Goal: Transaction & Acquisition: Purchase product/service

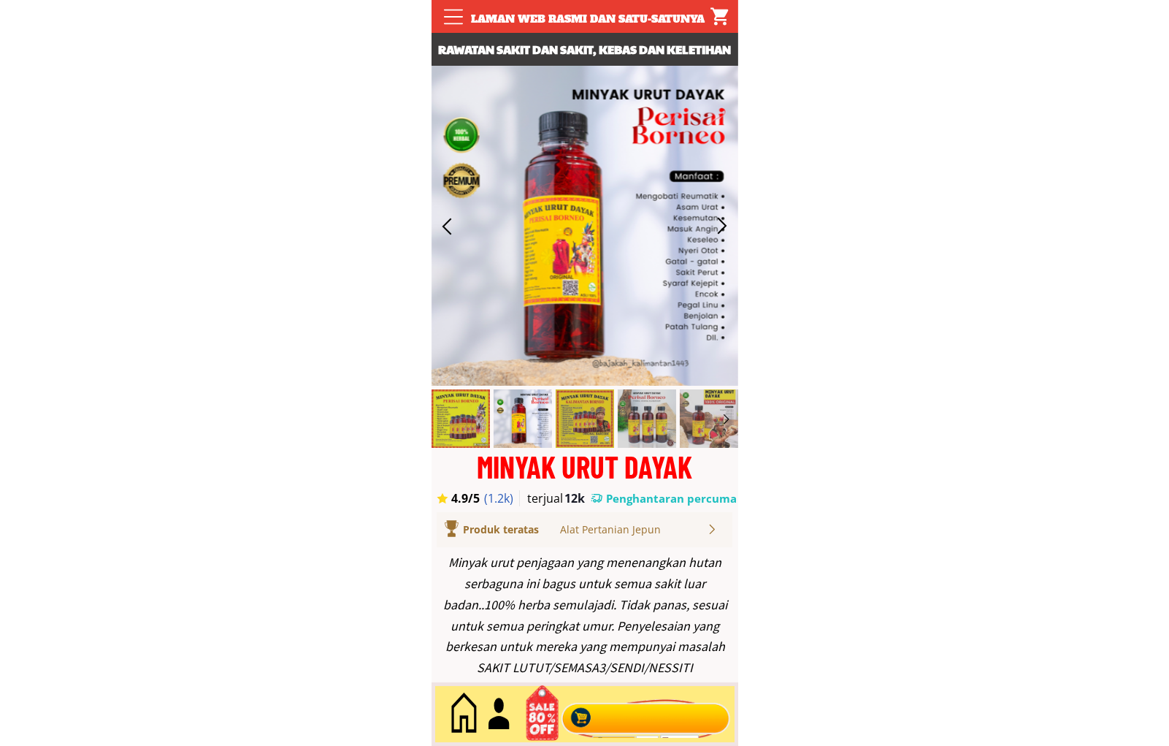
click at [651, 707] on div at bounding box center [645, 714] width 177 height 48
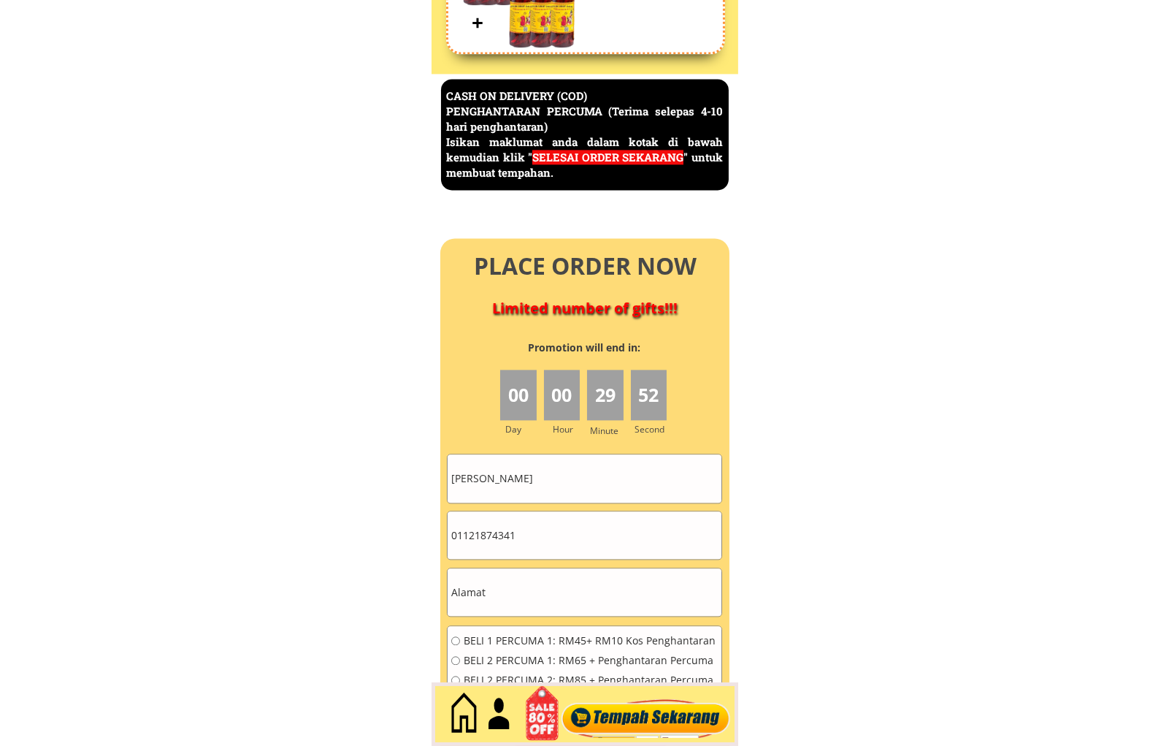
scroll to position [6335, 0]
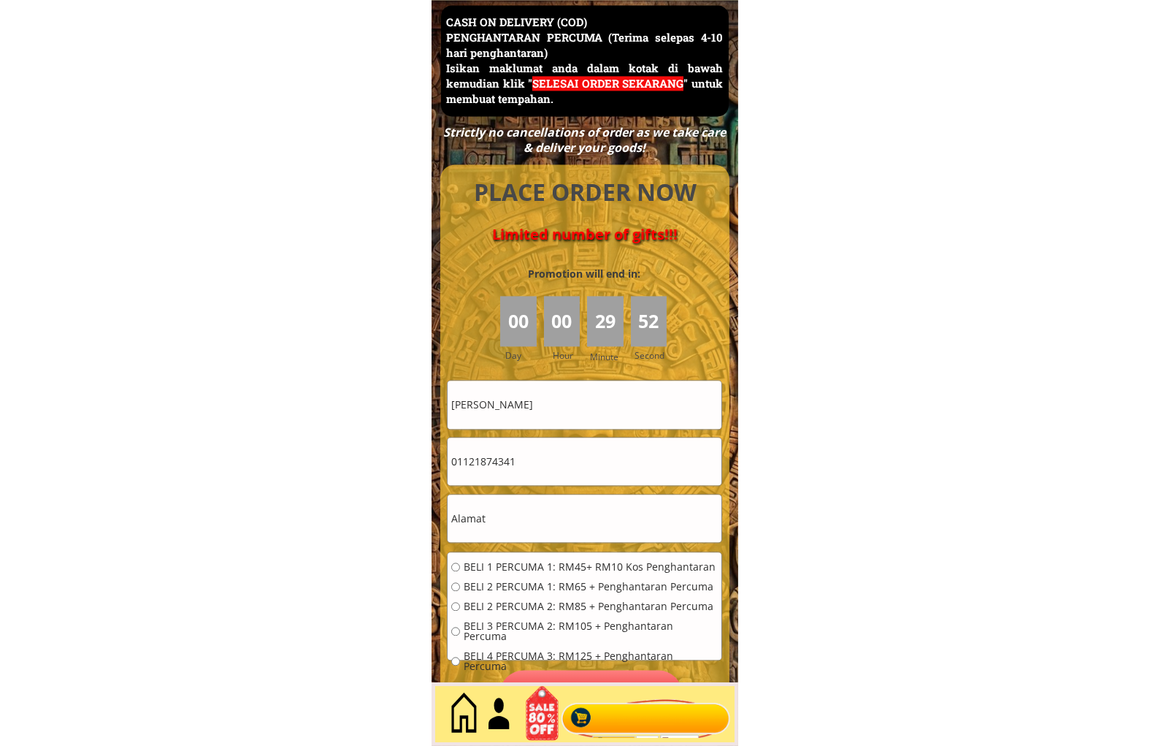
click at [580, 406] on input "Mohamad.juis" at bounding box center [585, 403] width 274 height 47
type input "[DEMOGRAPHIC_DATA] Bin"
click at [536, 463] on input "01121874341" at bounding box center [585, 460] width 274 height 47
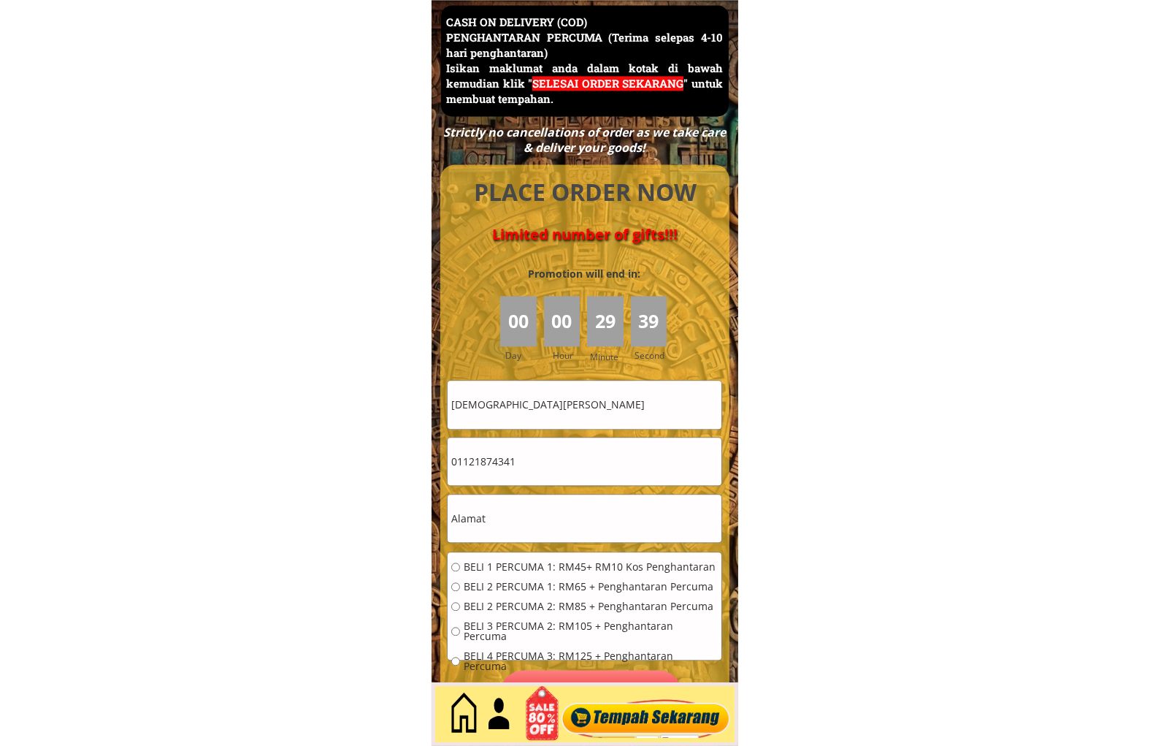
click at [536, 463] on input "01121874341" at bounding box center [585, 460] width 274 height 47
drag, startPoint x: 536, startPoint y: 463, endPoint x: 545, endPoint y: 470, distance: 11.5
click at [536, 463] on input "01121874341" at bounding box center [585, 460] width 274 height 47
type input "0195334848"
click at [507, 513] on input "text" at bounding box center [585, 517] width 274 height 47
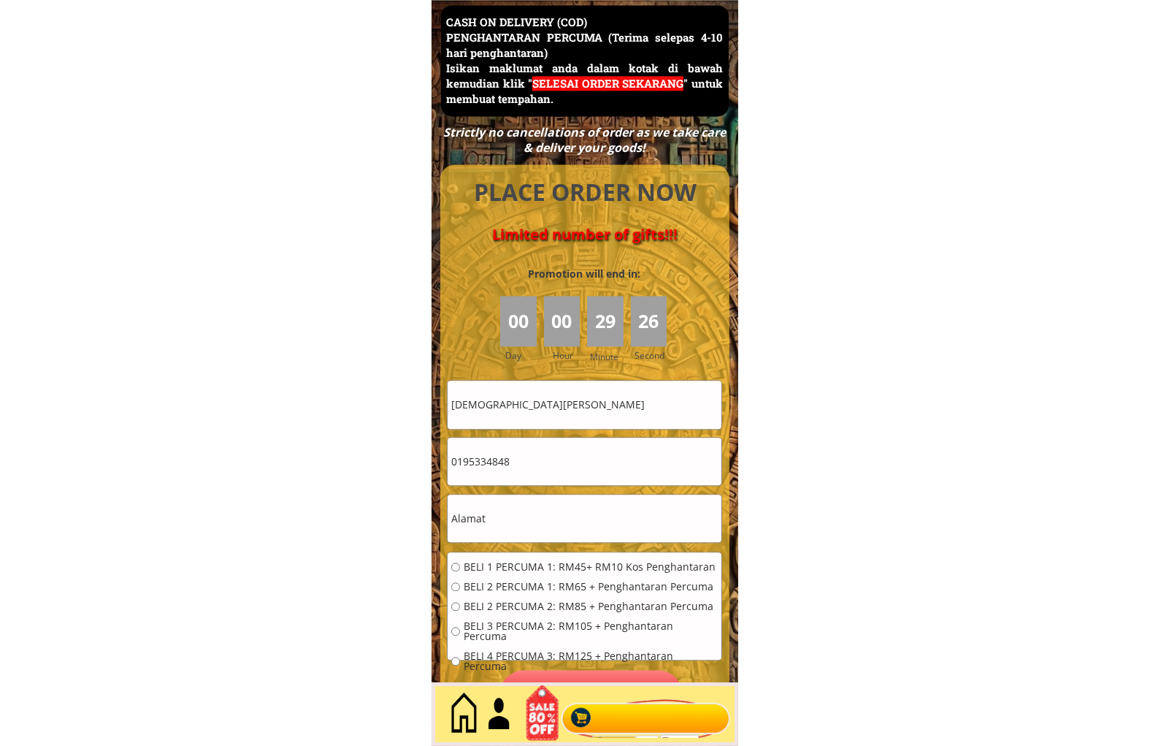
click at [507, 513] on input "text" at bounding box center [585, 517] width 274 height 47
paste input "Kuala Lumpur"
type input "Kuala Lumpur"
click at [497, 562] on span "BELI 1 PERCUMA 1: RM45+ RM10 Kos Penghantaran" at bounding box center [591, 567] width 254 height 10
radio input "true"
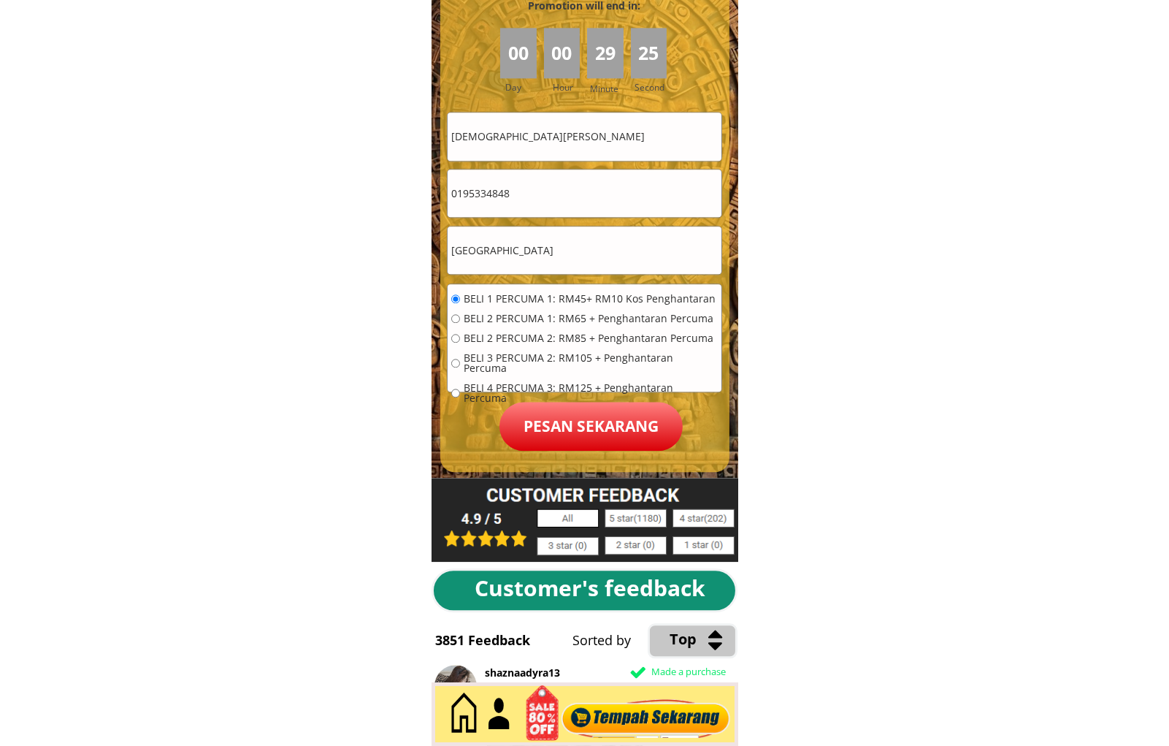
scroll to position [6606, 0]
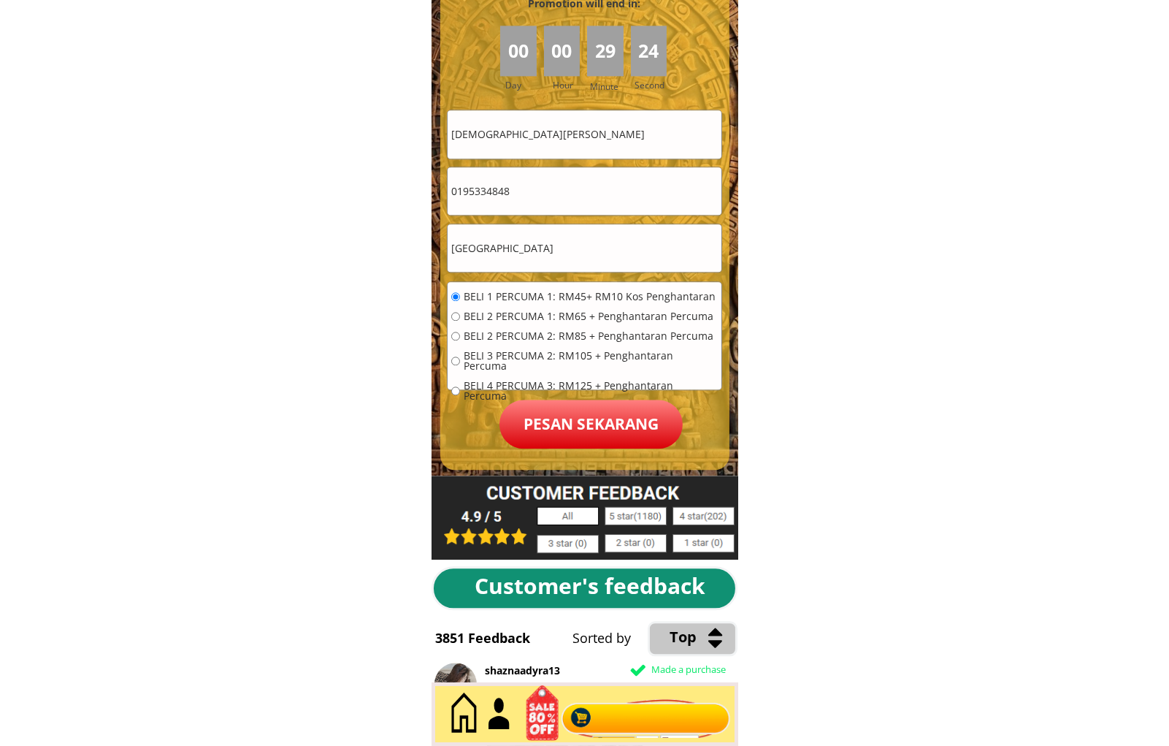
click at [565, 422] on p "Pesan sekarang" at bounding box center [590, 423] width 183 height 49
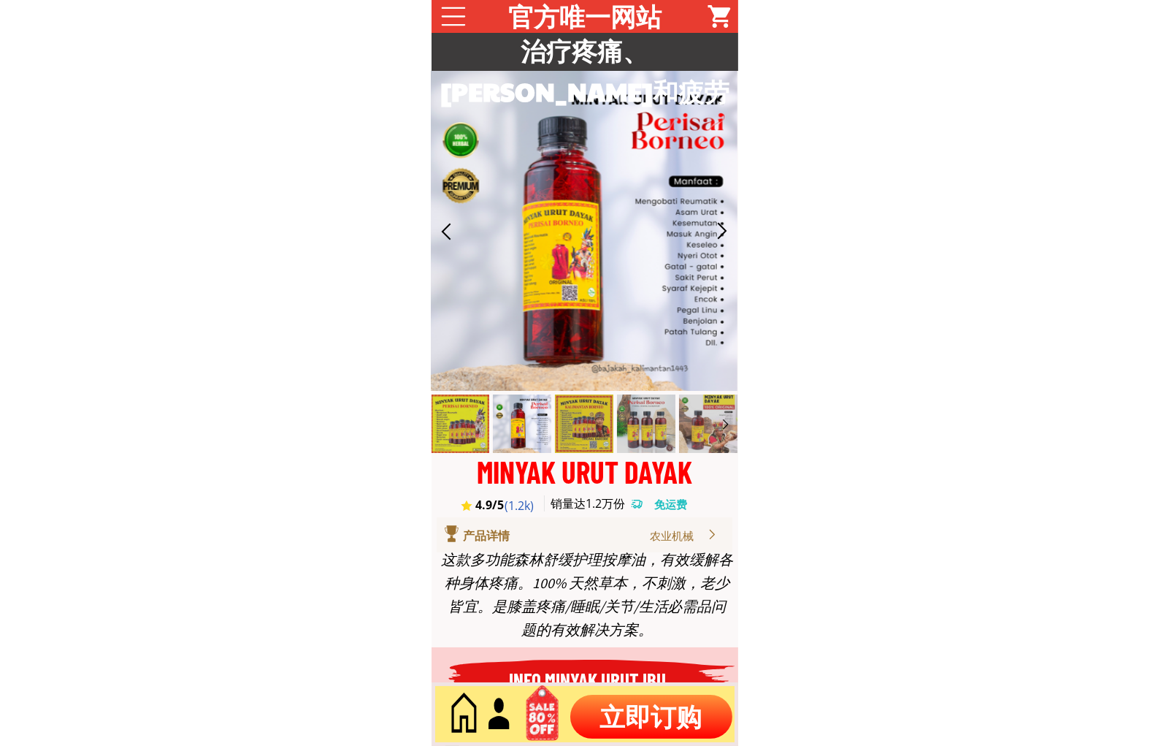
click at [651, 731] on p "立即订购" at bounding box center [651, 716] width 162 height 44
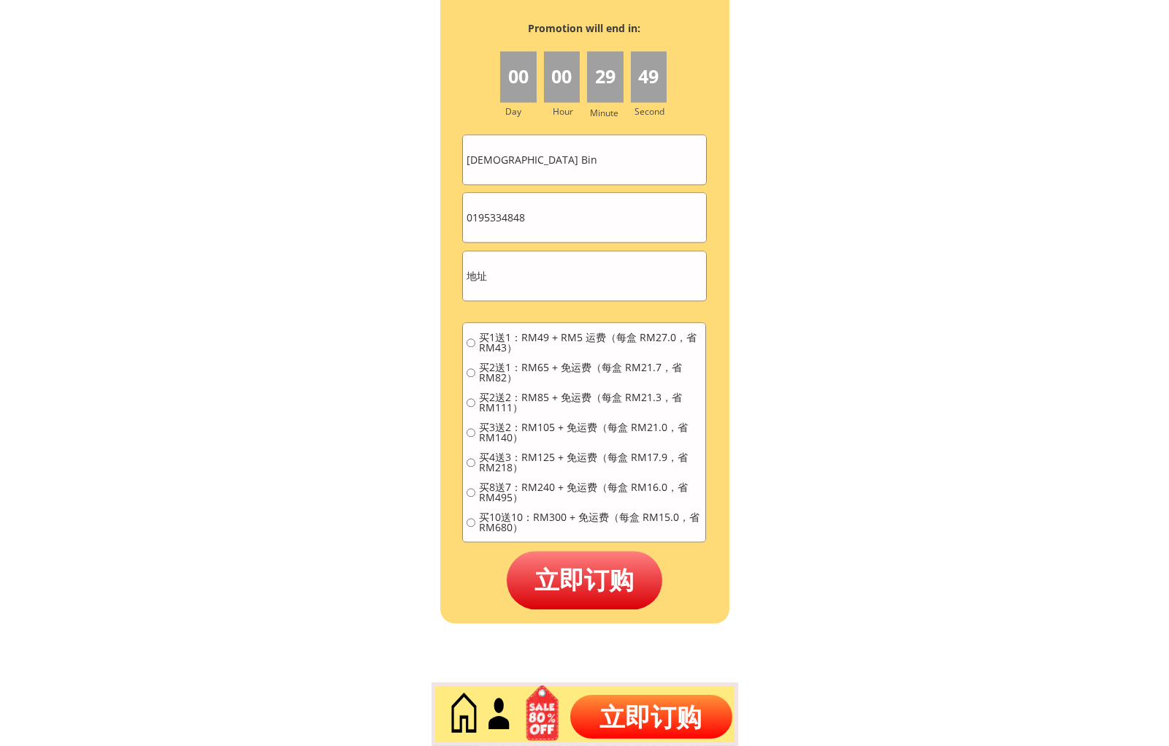
scroll to position [6516, 0]
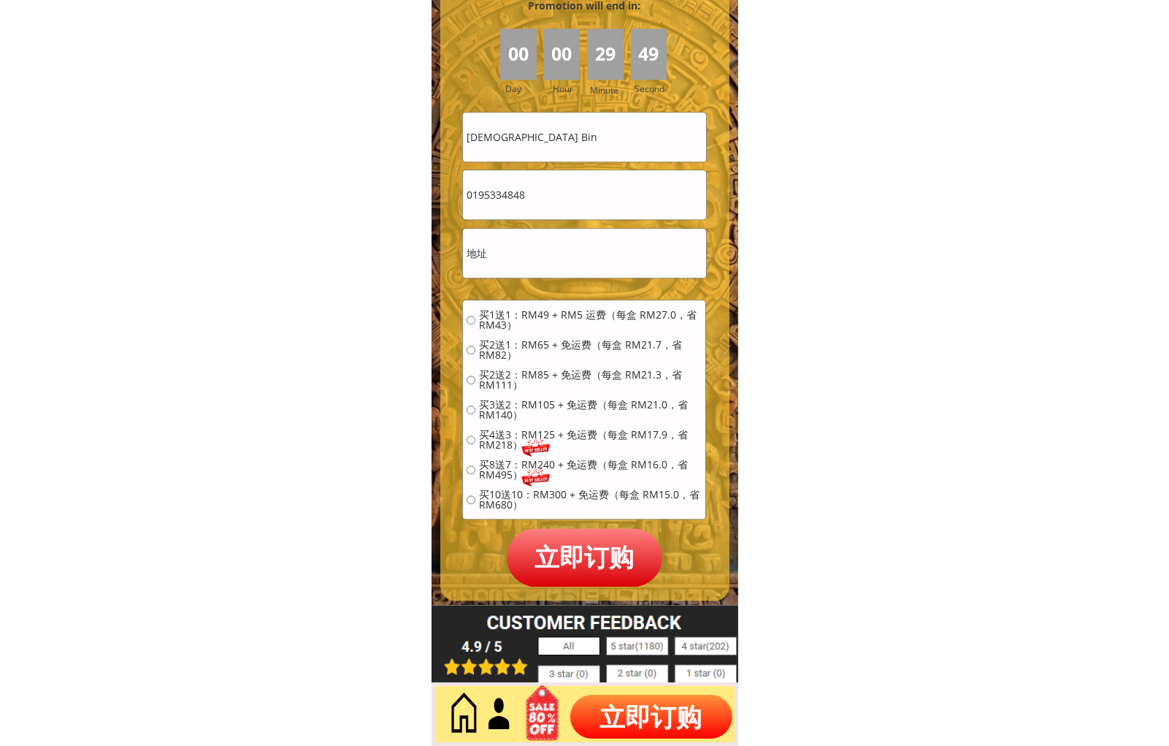
click at [560, 185] on input "0195334848" at bounding box center [584, 194] width 242 height 49
paste input "128566255"
type input "01128566255"
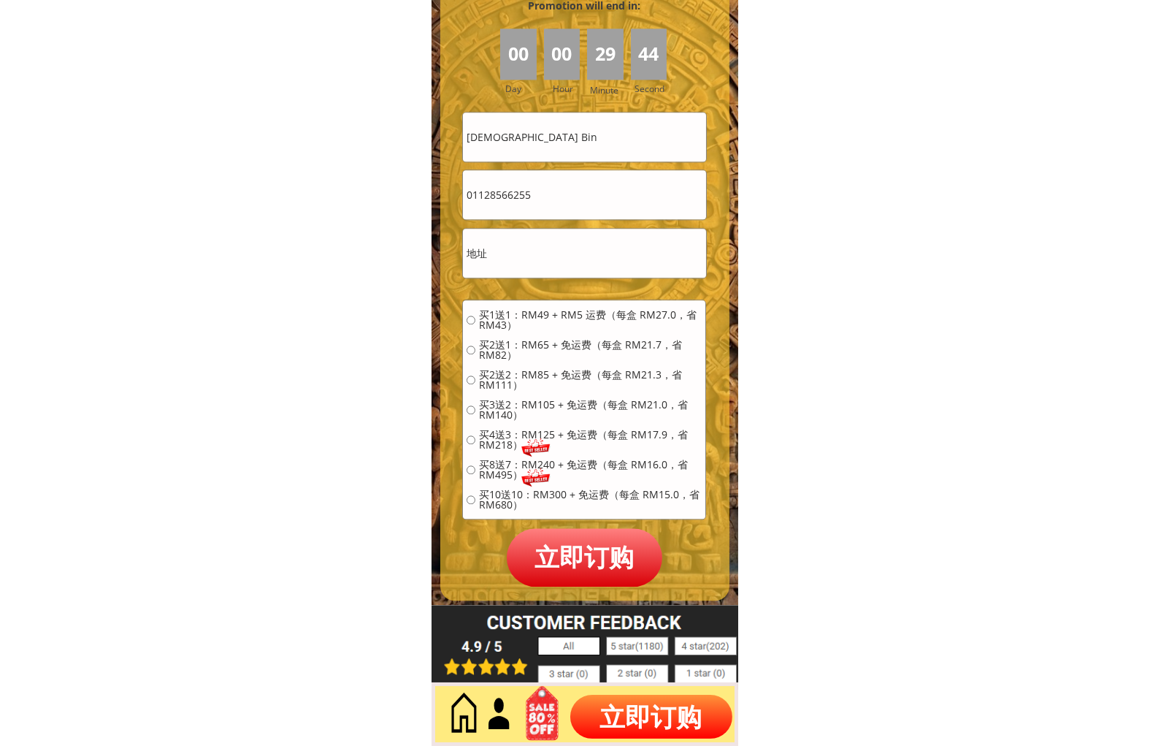
click at [578, 121] on input "[DEMOGRAPHIC_DATA] Bin" at bounding box center [584, 136] width 242 height 49
paste input "r khor"
type input "Mr [PERSON_NAME]"
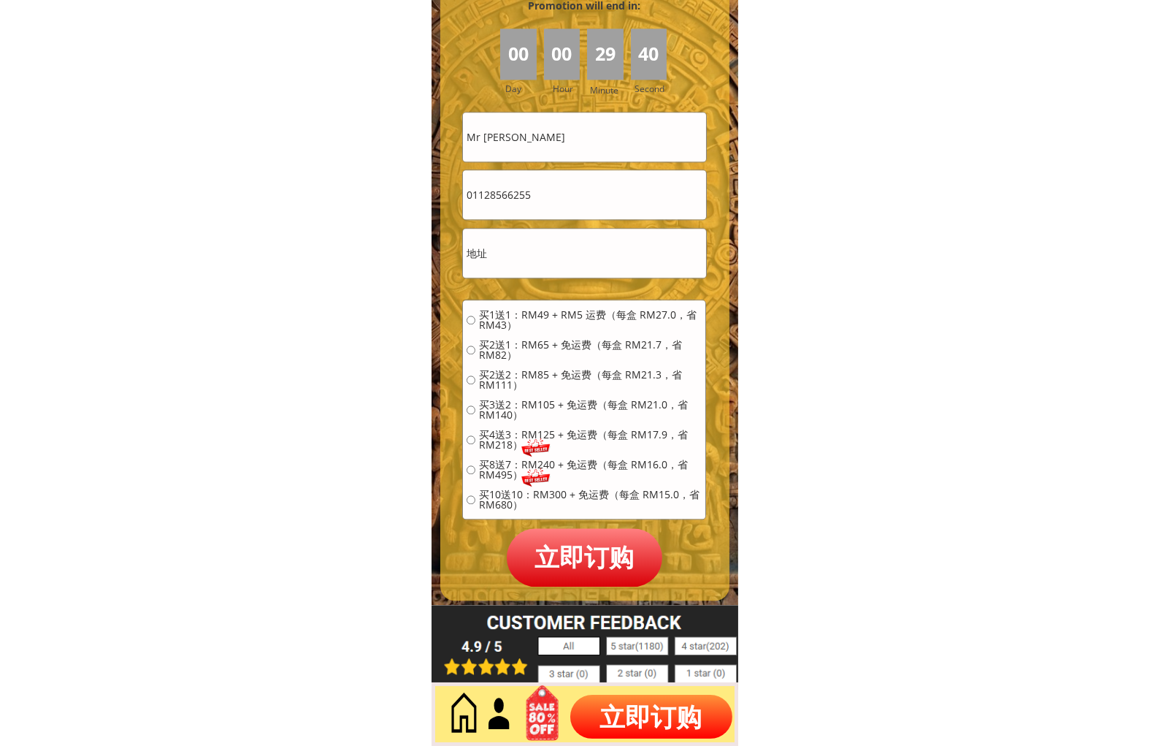
click at [542, 253] on input "text" at bounding box center [584, 253] width 242 height 49
paste input "Cyberjaya, 10, [GEOGRAPHIC_DATA]"
type input "Cyberjaya, 10, [GEOGRAPHIC_DATA]"
click at [529, 315] on span "买1送1：RM49 + RM5 运费（每盒 RM27.0，省 RM43）" at bounding box center [590, 320] width 223 height 20
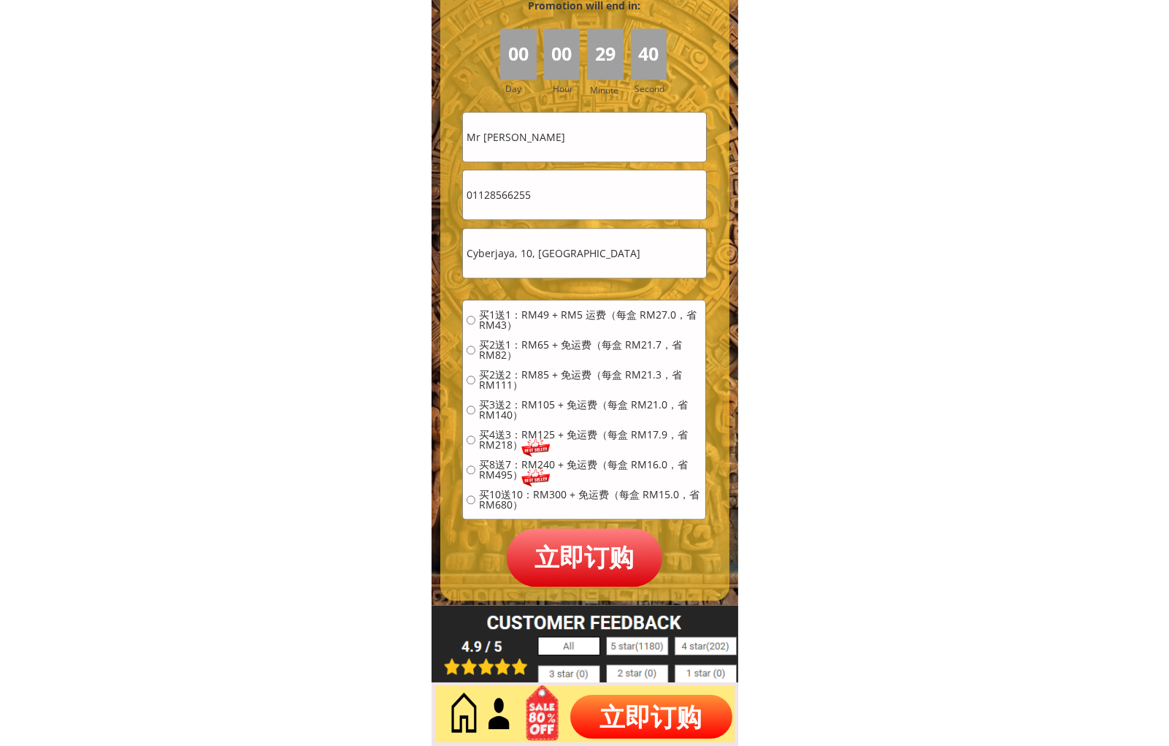
radio input "true"
click at [581, 548] on p "立即订购" at bounding box center [585, 557] width 156 height 58
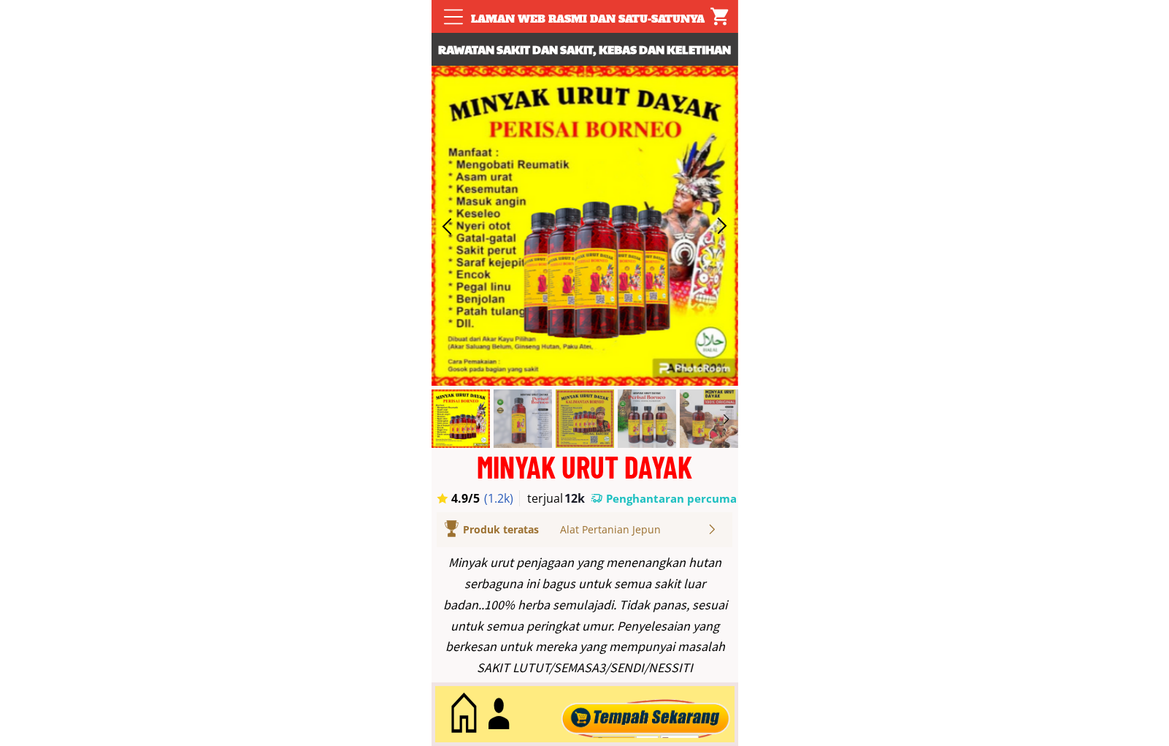
click at [675, 713] on div at bounding box center [645, 714] width 177 height 48
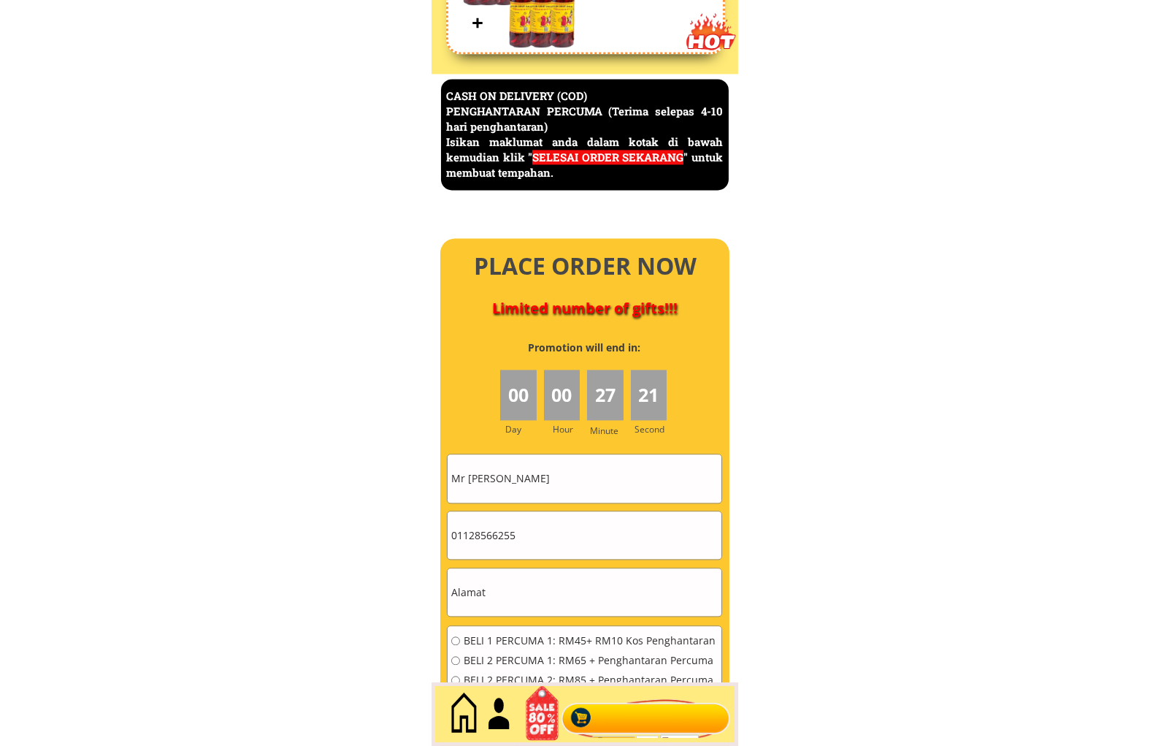
scroll to position [6335, 0]
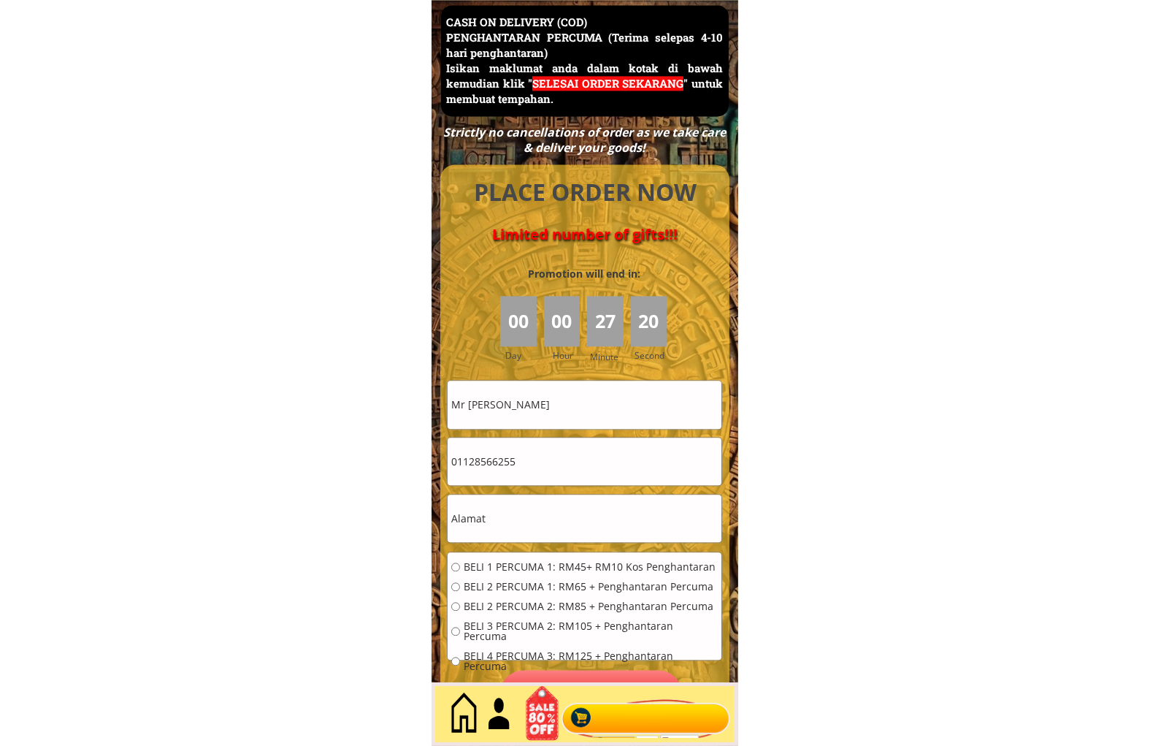
click at [542, 466] on input "01128566255" at bounding box center [585, 460] width 274 height 47
paste input "93057352"
type input "0193057352"
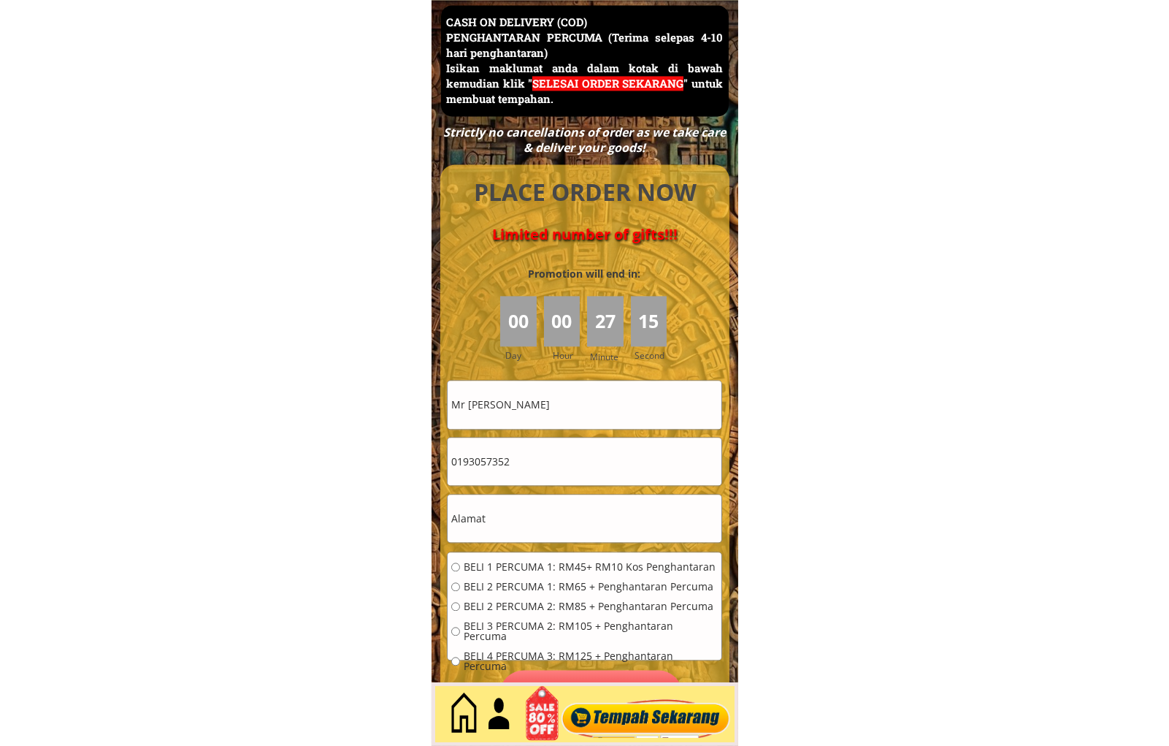
click at [581, 516] on input "text" at bounding box center [585, 517] width 274 height 47
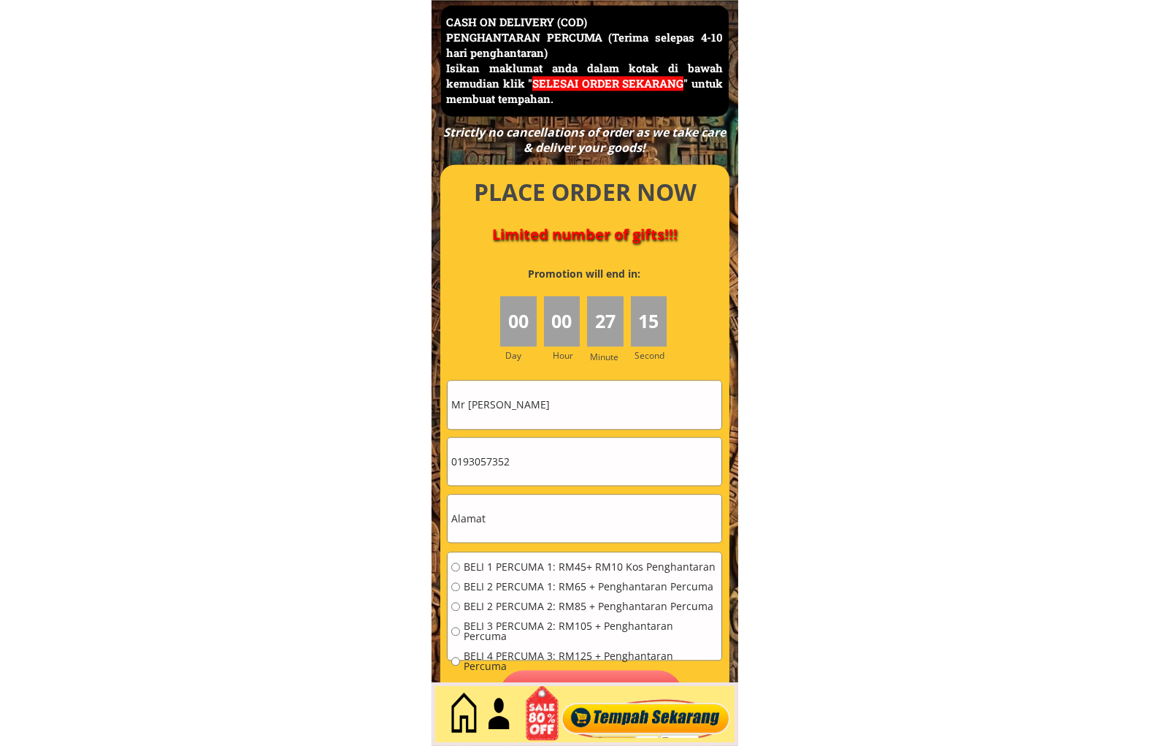
paste input "No 19 jln 26 taman bukit mewah 43000 kajang selangor"
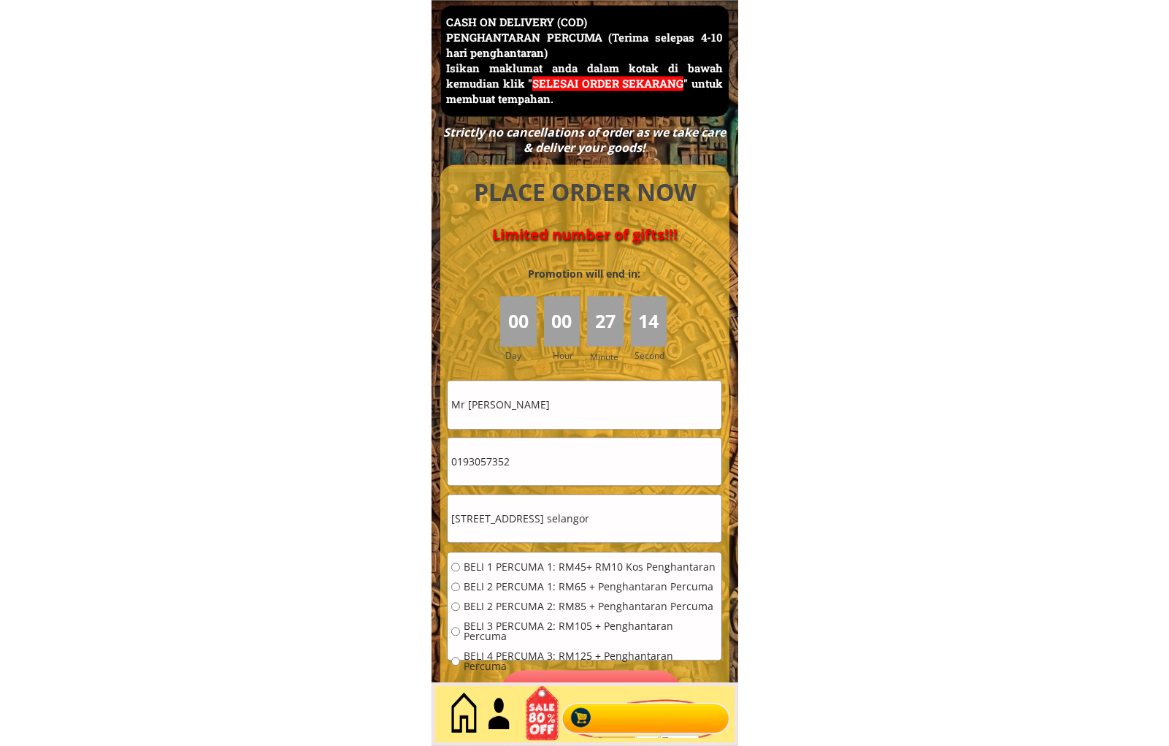
type input "No 19 jln 26 taman bukit mewah 43000 kajang selangor"
click at [537, 418] on input "Mr [PERSON_NAME]" at bounding box center [585, 403] width 274 height 47
drag, startPoint x: 531, startPoint y: 413, endPoint x: 451, endPoint y: 425, distance: 81.2
click at [451, 424] on input "Mr khors" at bounding box center [585, 403] width 274 height 47
type input "s"
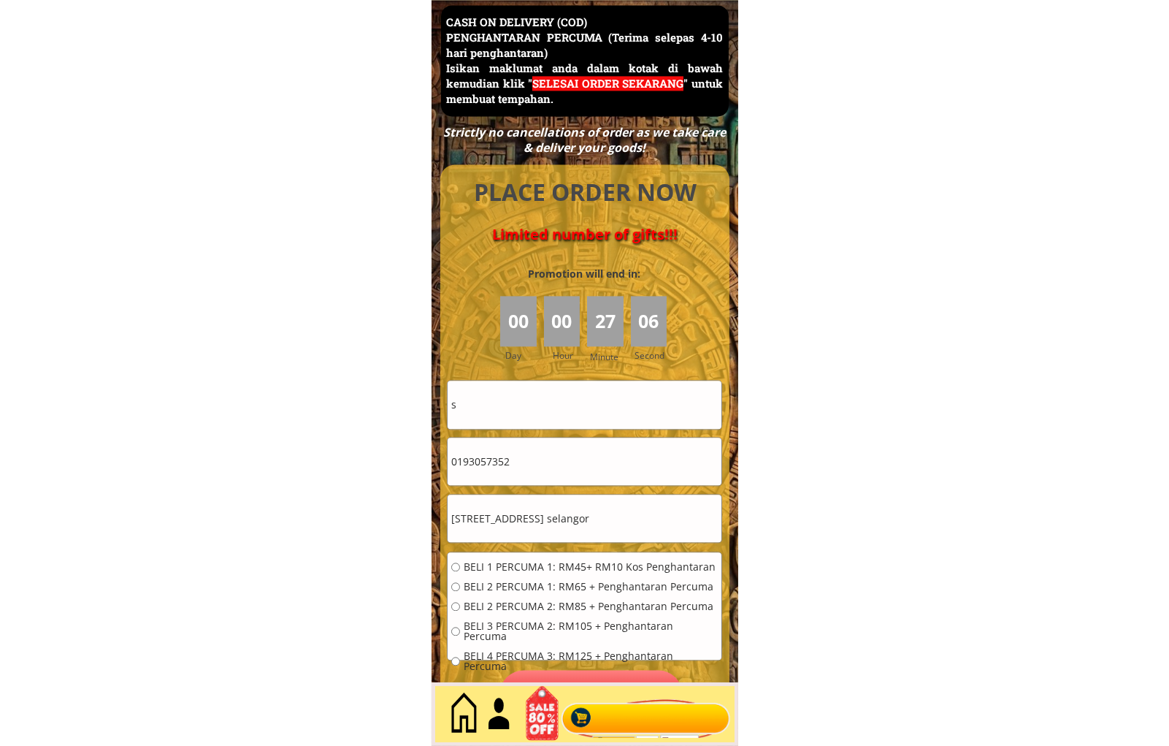
click at [490, 572] on div "BELI 1 PERCUMA 1: RM45+ RM10 Kos Penghantaran BELI 2 PERCUMA 1: RM65 + Penghant…" at bounding box center [584, 621] width 267 height 119
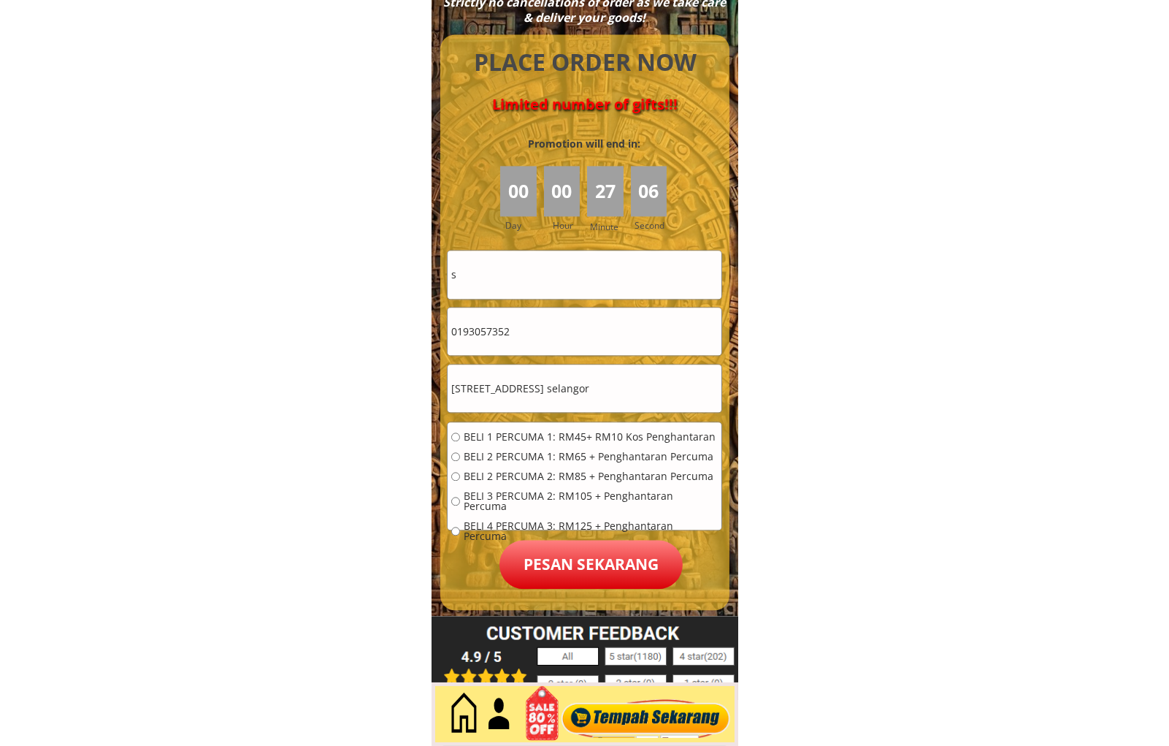
scroll to position [6471, 0]
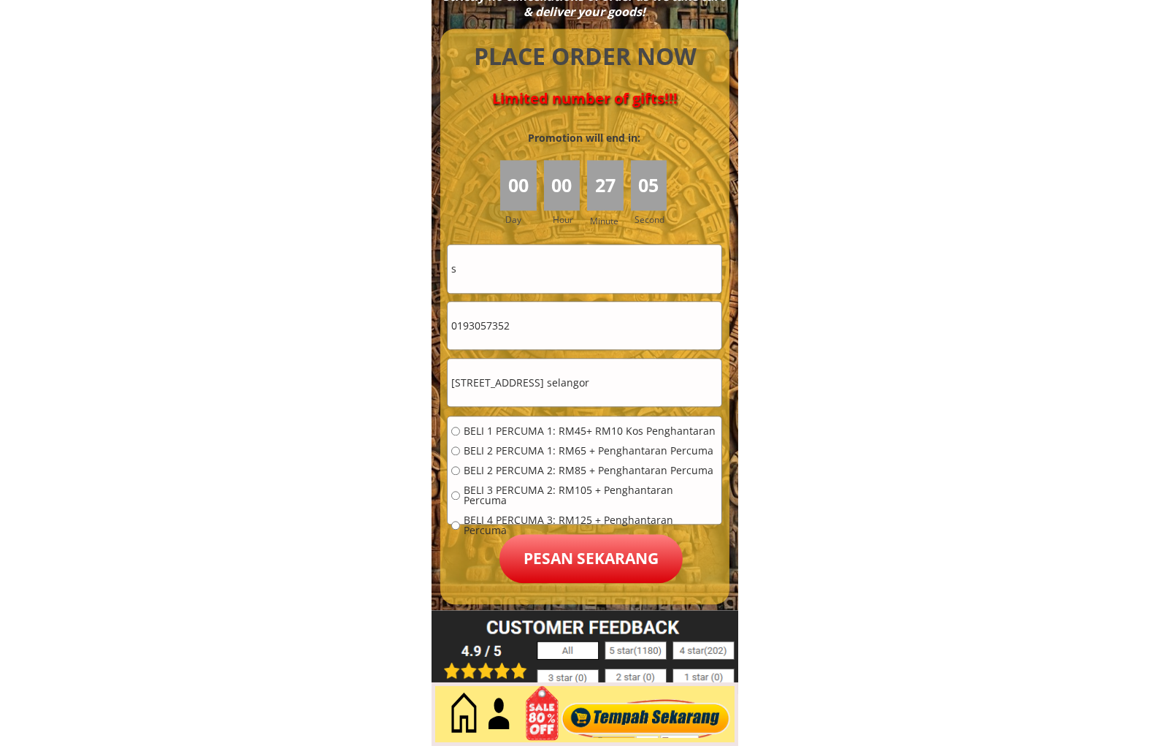
click at [509, 426] on span "BELI 1 PERCUMA 1: RM45+ RM10 Kos Penghantaran" at bounding box center [591, 431] width 254 height 10
radio input "true"
click at [590, 564] on p "Pesan sekarang" at bounding box center [590, 558] width 183 height 49
